Goal: Information Seeking & Learning: Learn about a topic

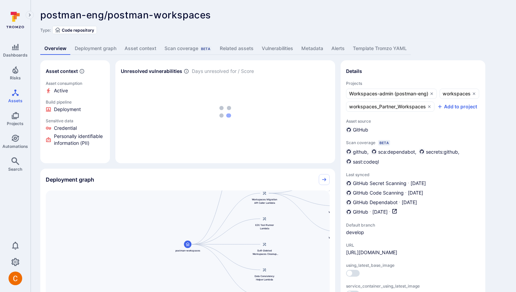
click at [100, 50] on link "Deployment graph" at bounding box center [96, 48] width 50 height 13
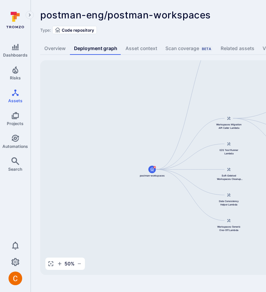
drag, startPoint x: 189, startPoint y: 152, endPoint x: 155, endPoint y: 87, distance: 73.1
click at [155, 87] on div "Postman Workspaces Service postman-workspaces Workspaces Migration API Caller L…" at bounding box center [262, 167] width 445 height 215
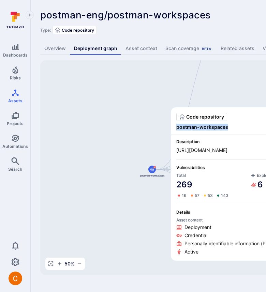
drag, startPoint x: 233, startPoint y: 127, endPoint x: 176, endPoint y: 129, distance: 56.6
click at [176, 129] on div "Code repository View postman-workspaces" at bounding box center [247, 121] width 153 height 28
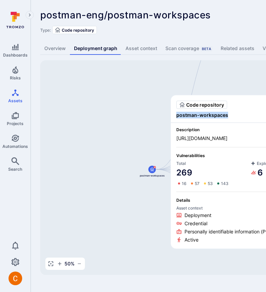
copy span "postman-workspaces"
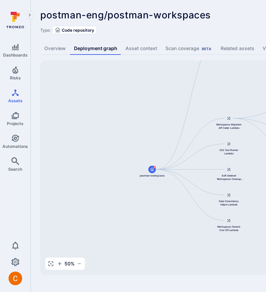
click at [158, 25] on div "postman-eng/postman-workspaces ... Show more Type: Code repository" at bounding box center [260, 22] width 441 height 25
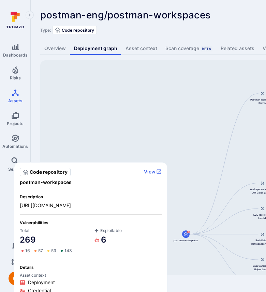
scroll to position [0, 0]
